Goal: Register for event/course

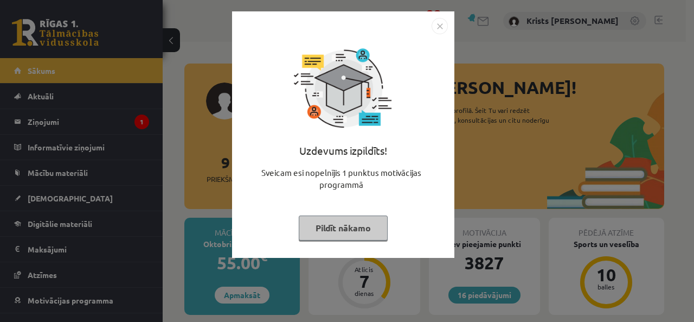
click at [331, 227] on button "Pildīt nākamo" at bounding box center [343, 227] width 89 height 25
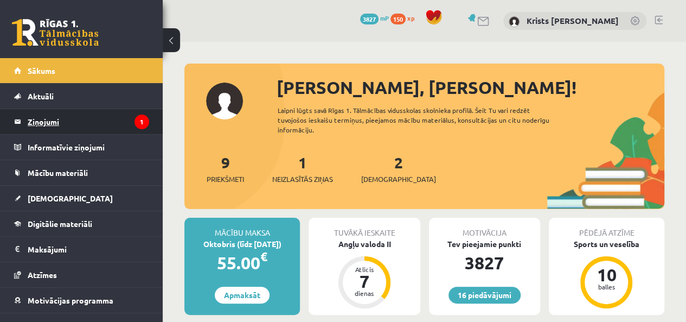
click at [80, 122] on legend "Ziņojumi 1" at bounding box center [89, 121] width 122 height 25
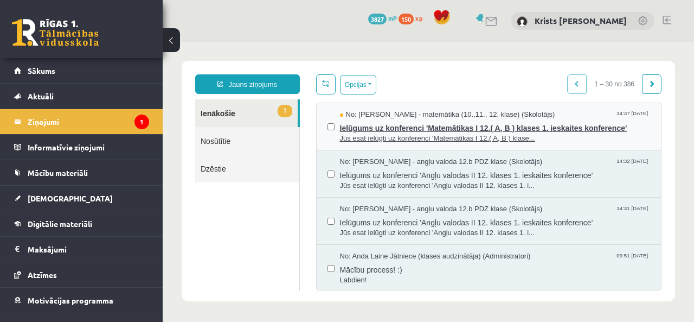
click at [364, 135] on span "Jūs esat ielūgti uz konferenci 'Matemātikas I 12.( A, B ) klase..." at bounding box center [495, 138] width 311 height 10
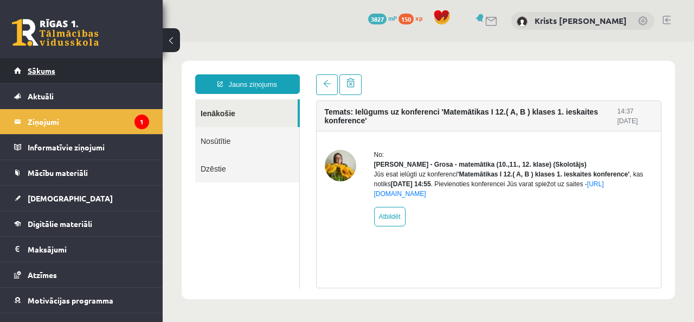
click at [39, 79] on link "Sākums" at bounding box center [81, 70] width 135 height 25
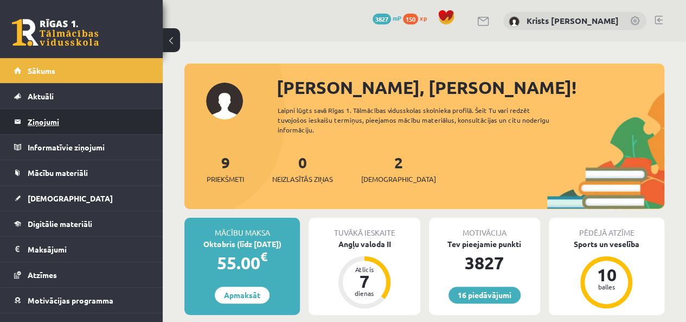
scroll to position [39, 0]
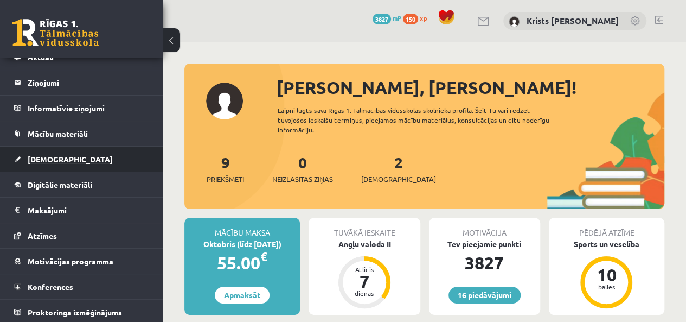
click at [42, 151] on link "[DEMOGRAPHIC_DATA]" at bounding box center [81, 158] width 135 height 25
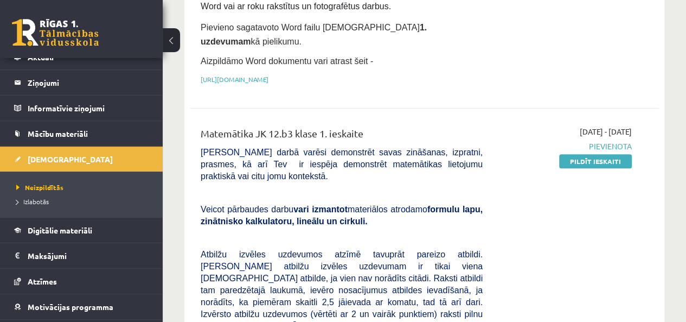
scroll to position [163, 0]
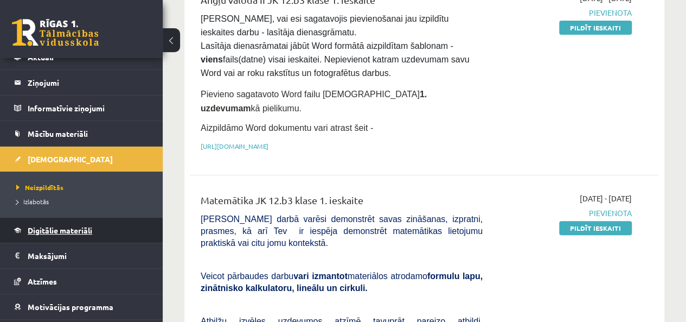
click at [55, 222] on link "Digitālie materiāli" at bounding box center [81, 230] width 135 height 25
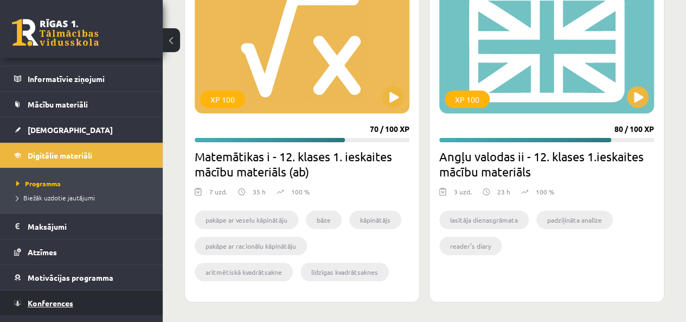
scroll to position [85, 0]
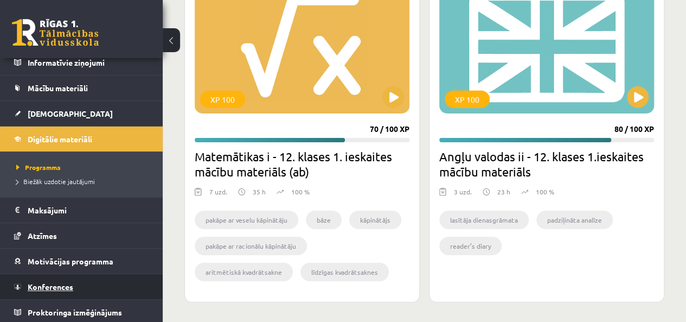
click at [47, 282] on span "Konferences" at bounding box center [51, 287] width 46 height 10
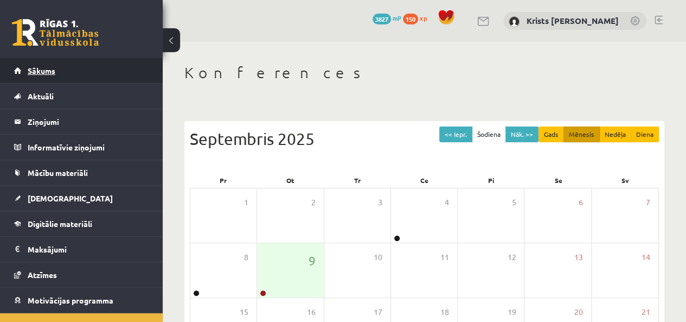
click at [27, 77] on link "Sākums" at bounding box center [81, 70] width 135 height 25
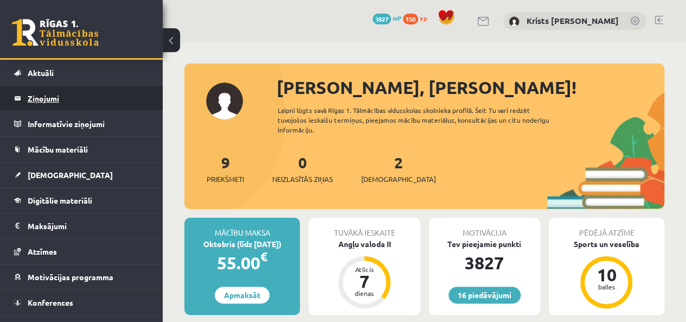
scroll to position [39, 0]
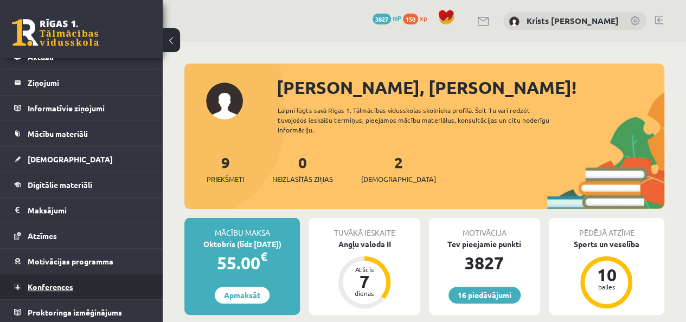
click at [53, 283] on span "Konferences" at bounding box center [51, 287] width 46 height 10
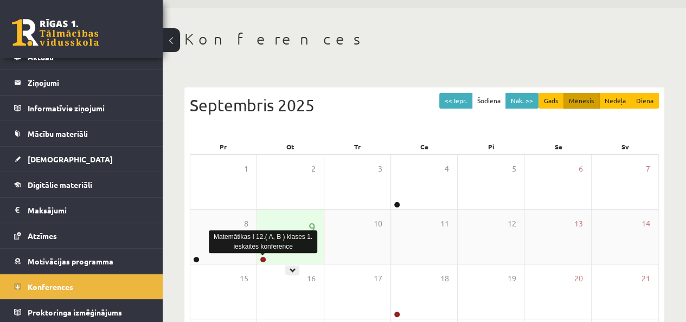
scroll to position [54, 0]
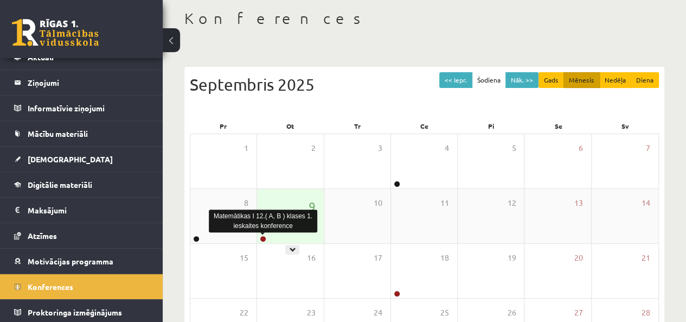
click at [264, 239] on link at bounding box center [263, 238] width 7 height 7
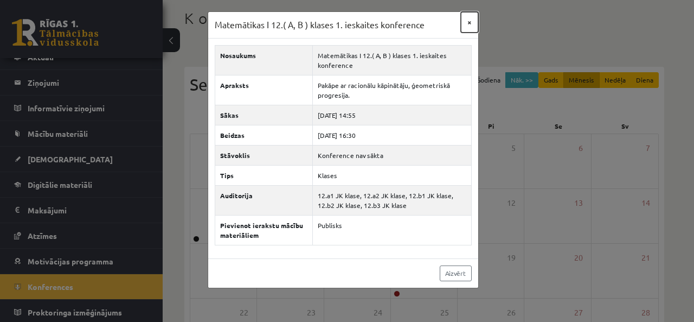
click at [471, 25] on button "×" at bounding box center [469, 22] width 17 height 21
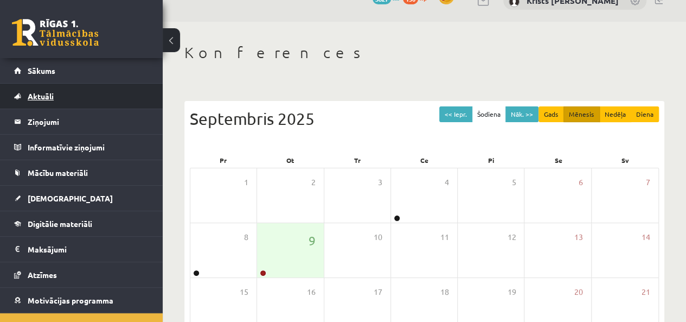
scroll to position [0, 0]
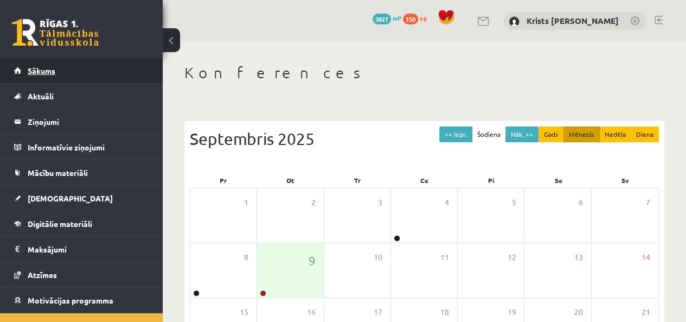
click at [58, 71] on link "Sākums" at bounding box center [81, 70] width 135 height 25
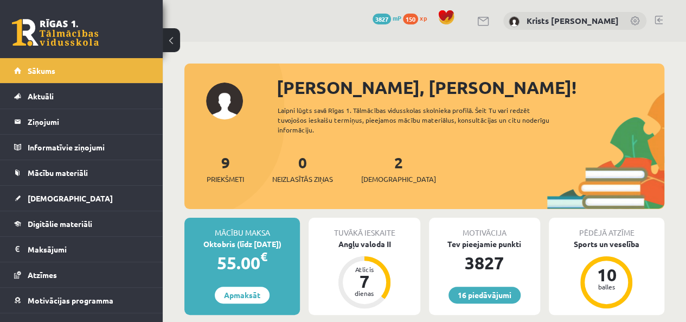
click at [663, 18] on div "16 Dāvanas 3827 mP 150 xp [PERSON_NAME]" at bounding box center [425, 21] width 524 height 42
click at [660, 18] on link at bounding box center [659, 20] width 8 height 9
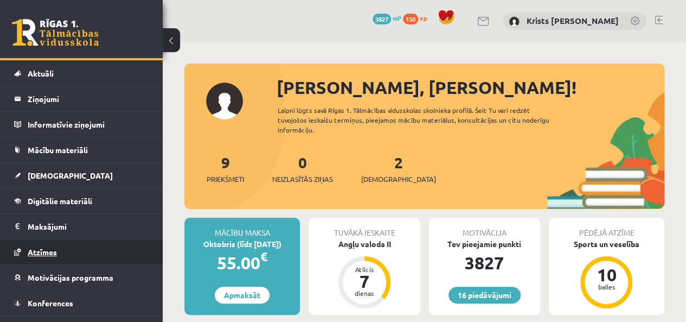
scroll to position [39, 0]
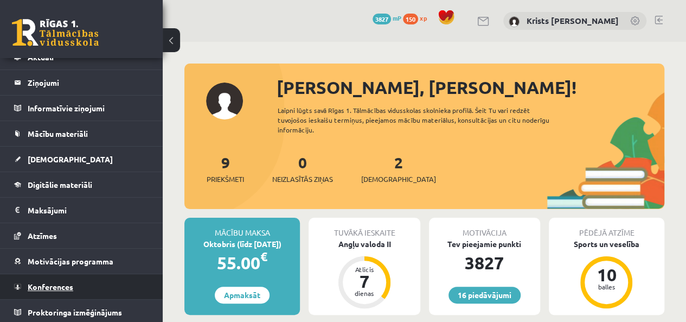
click at [42, 283] on span "Konferences" at bounding box center [51, 287] width 46 height 10
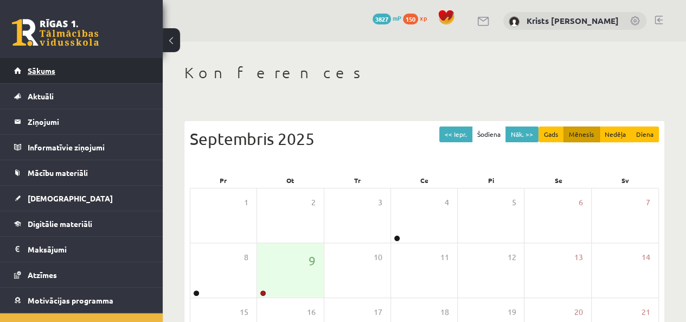
click at [55, 63] on link "Sākums" at bounding box center [81, 70] width 135 height 25
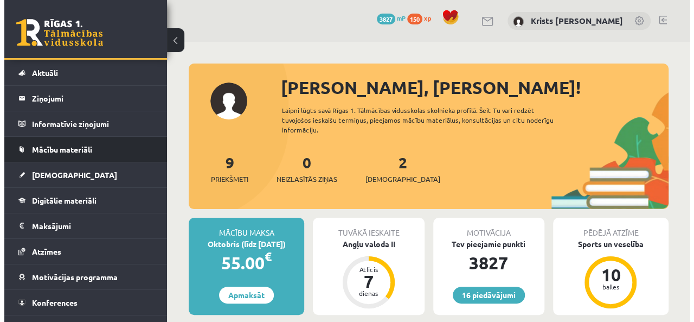
scroll to position [39, 0]
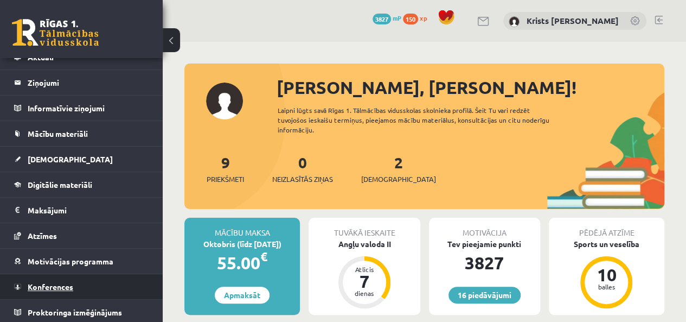
click at [29, 282] on span "Konferences" at bounding box center [51, 287] width 46 height 10
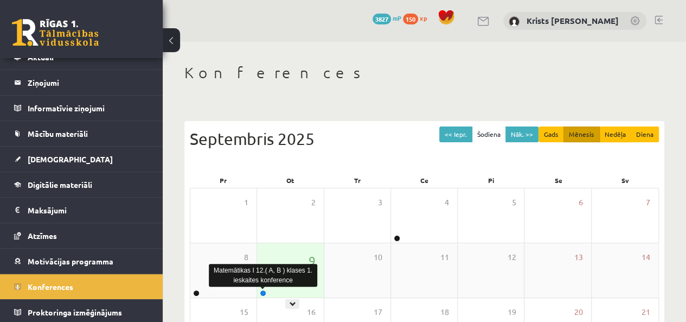
click at [266, 290] on link at bounding box center [263, 293] width 7 height 7
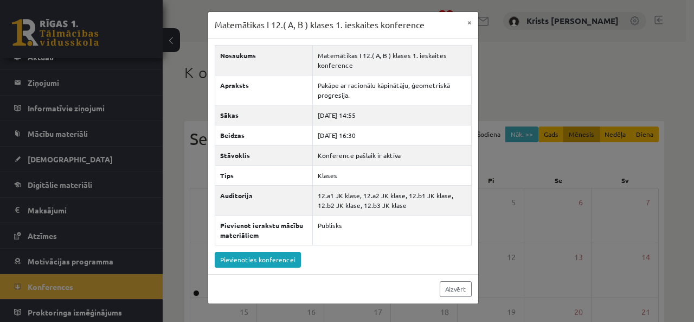
click at [273, 261] on div "Matemātikas I 12.( A, B ) klases 1. ieskaites konference" at bounding box center [263, 275] width 109 height 28
click at [270, 257] on link "Pievienoties konferencei" at bounding box center [258, 260] width 86 height 16
